Goal: Register for event/course

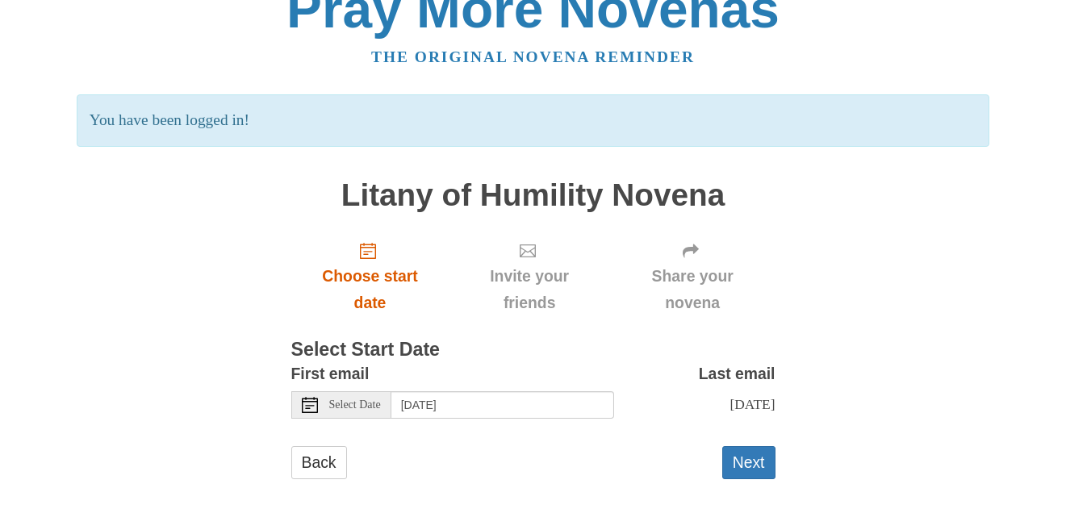
scroll to position [49, 0]
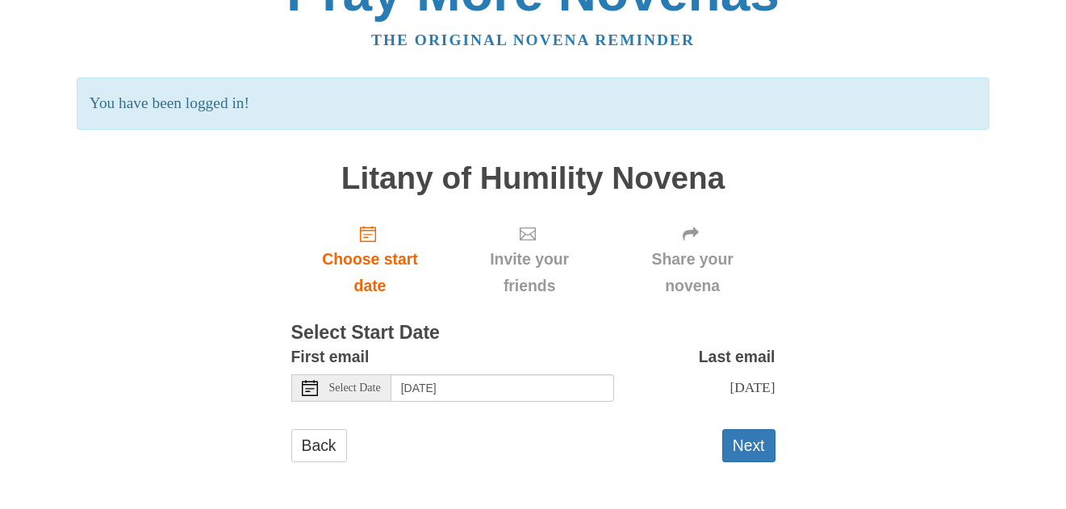
click at [315, 389] on icon at bounding box center [310, 388] width 16 height 16
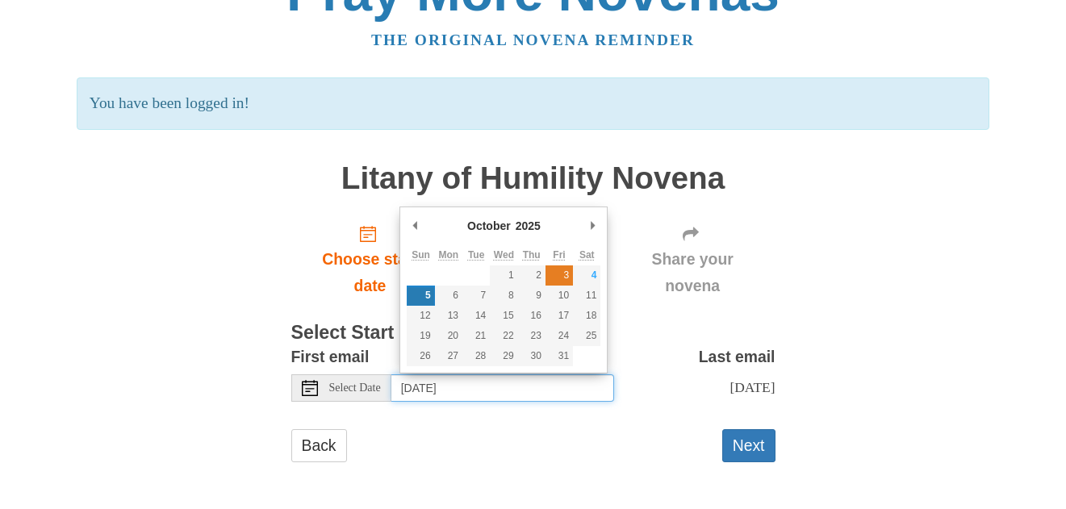
type input "[DATE]"
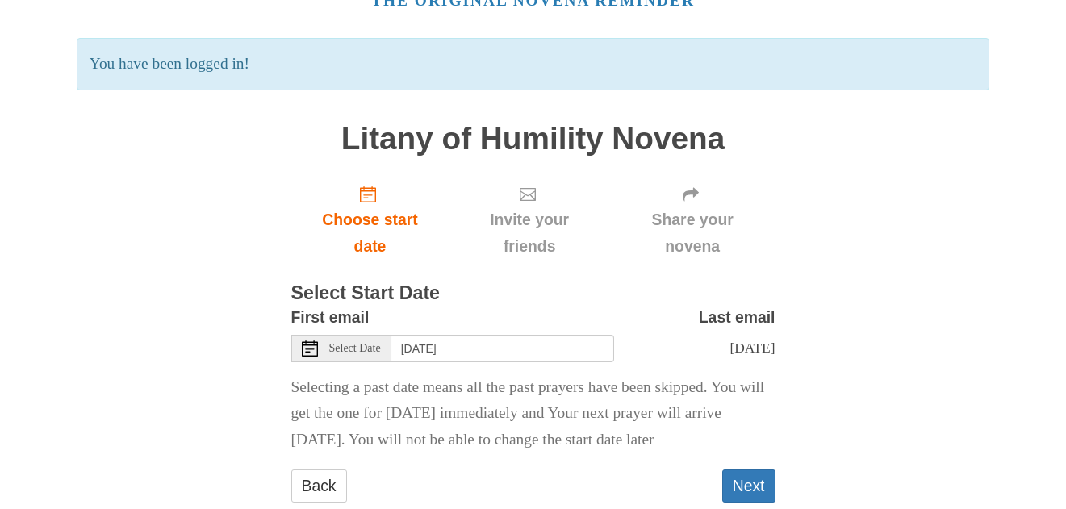
scroll to position [156, 0]
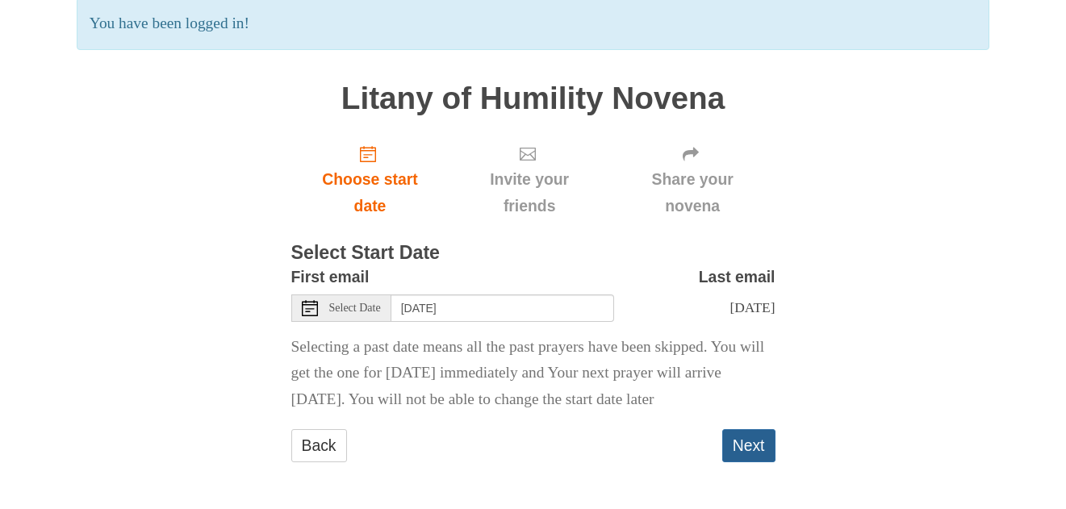
click at [761, 451] on button "Next" at bounding box center [748, 445] width 53 height 33
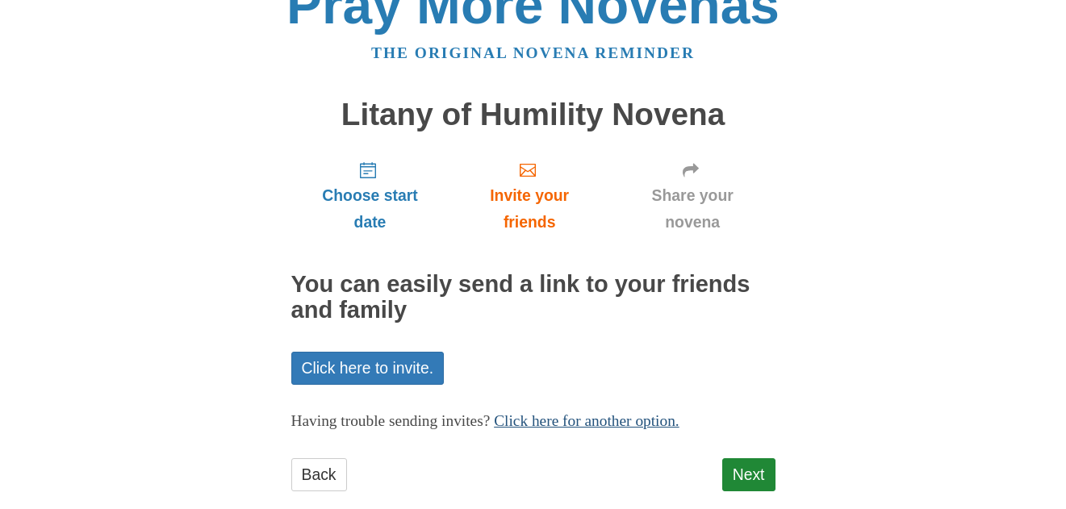
scroll to position [65, 0]
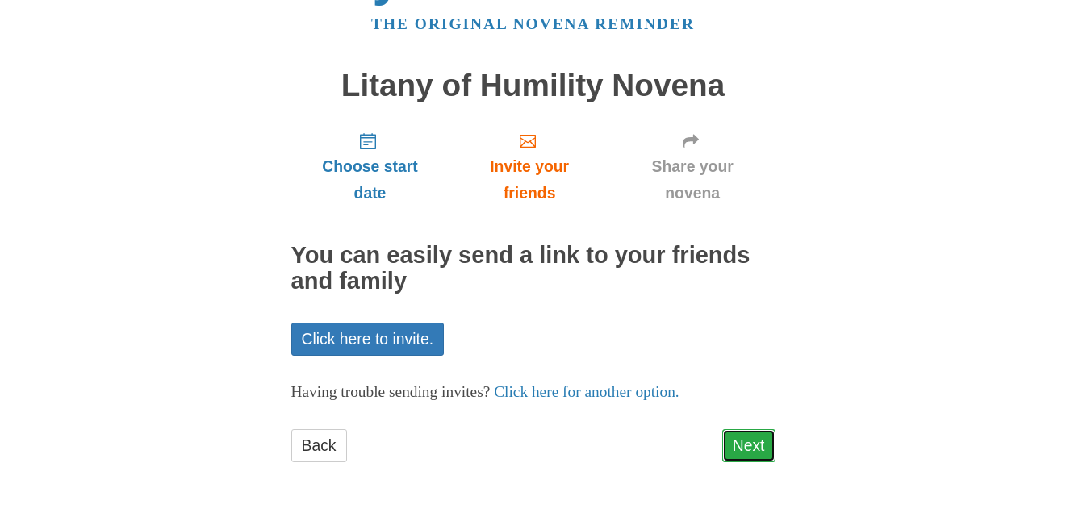
click at [762, 449] on link "Next" at bounding box center [748, 445] width 53 height 33
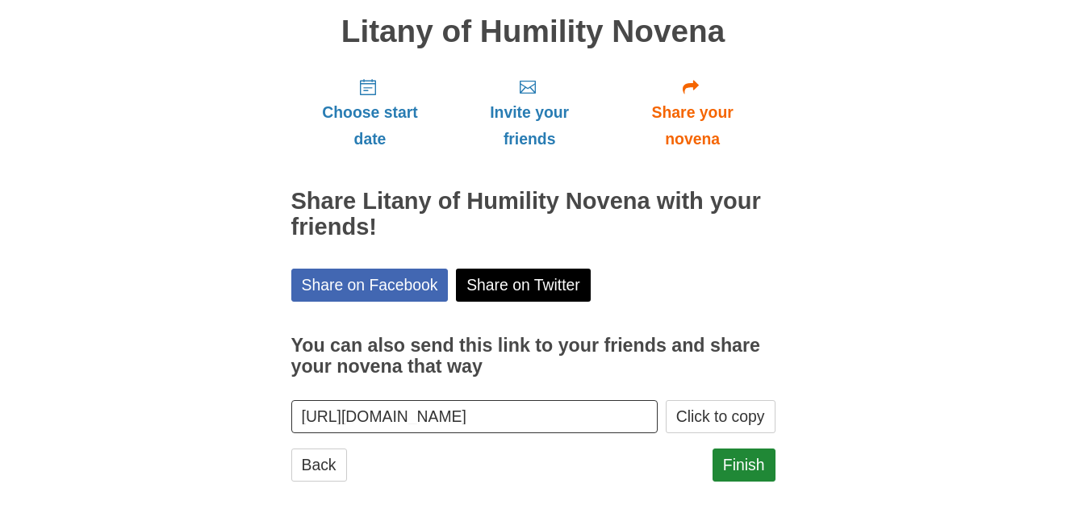
scroll to position [139, 0]
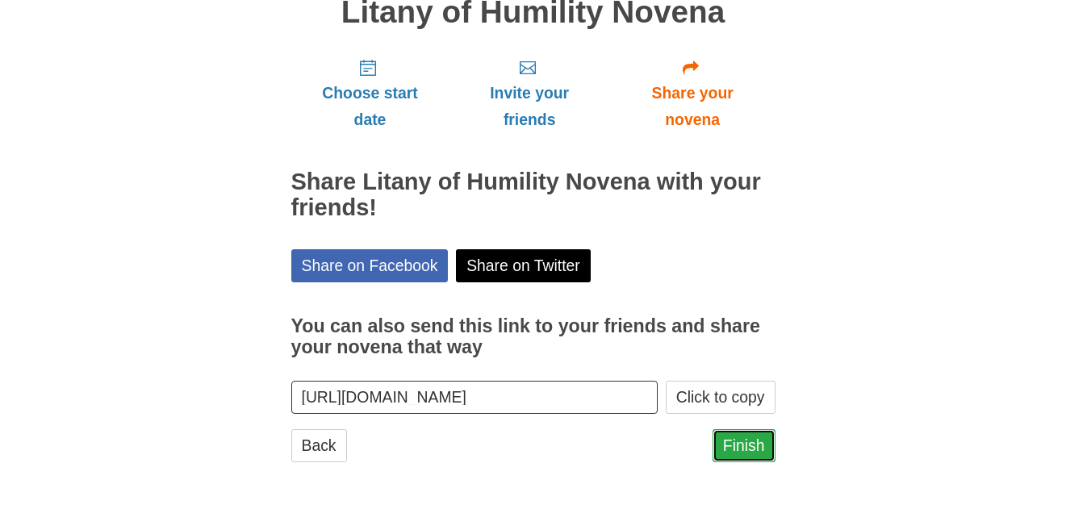
click at [720, 440] on link "Finish" at bounding box center [743, 445] width 63 height 33
